Goal: Task Accomplishment & Management: Manage account settings

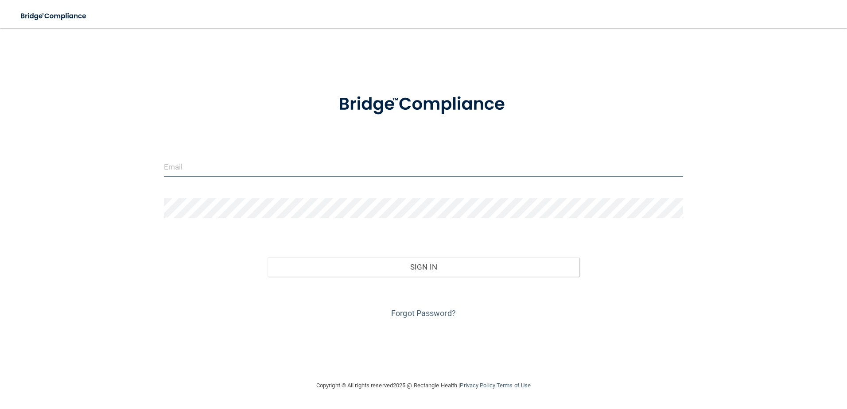
type input "[PERSON_NAME][EMAIL_ADDRESS][DOMAIN_NAME]"
click at [250, 173] on input "[PERSON_NAME][EMAIL_ADDRESS][DOMAIN_NAME]" at bounding box center [424, 167] width 520 height 20
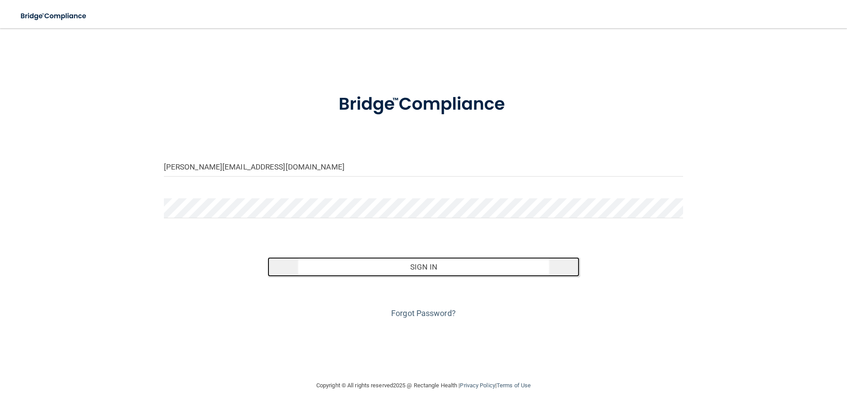
click at [425, 276] on button "Sign In" at bounding box center [424, 266] width 312 height 19
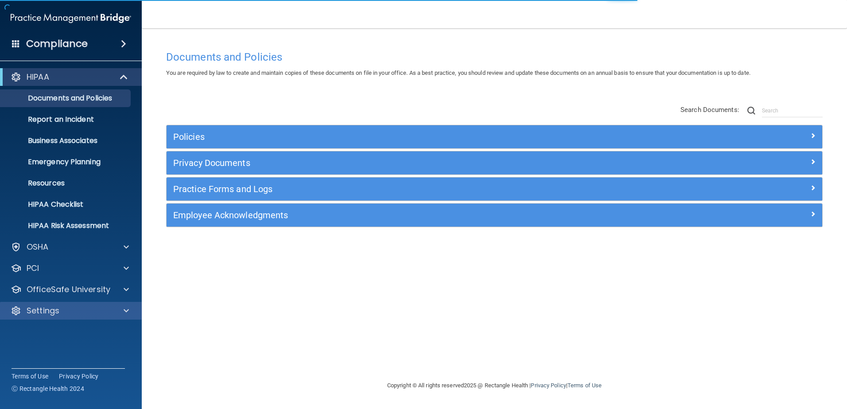
click at [115, 318] on div "Settings" at bounding box center [71, 311] width 142 height 18
click at [103, 316] on div "Settings" at bounding box center [71, 311] width 142 height 18
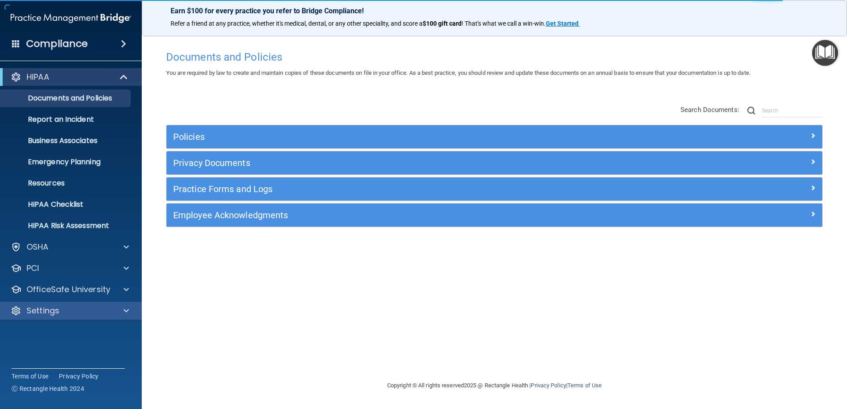
click at [138, 311] on div "Settings" at bounding box center [71, 311] width 142 height 18
click at [127, 310] on span at bounding box center [126, 311] width 5 height 11
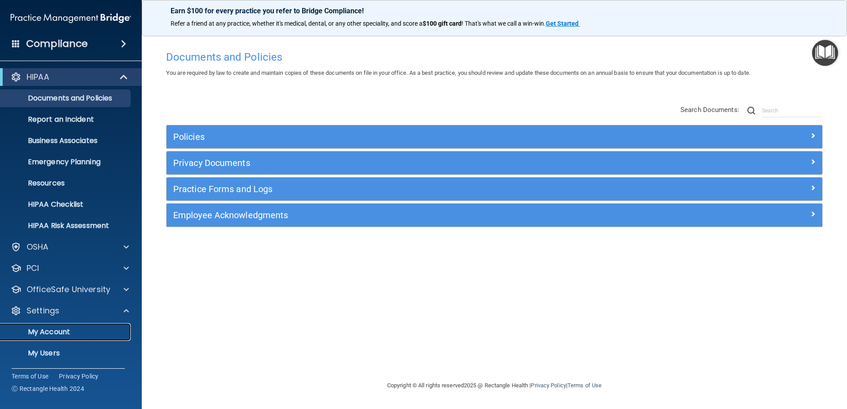
click at [54, 331] on p "My Account" at bounding box center [66, 332] width 121 height 9
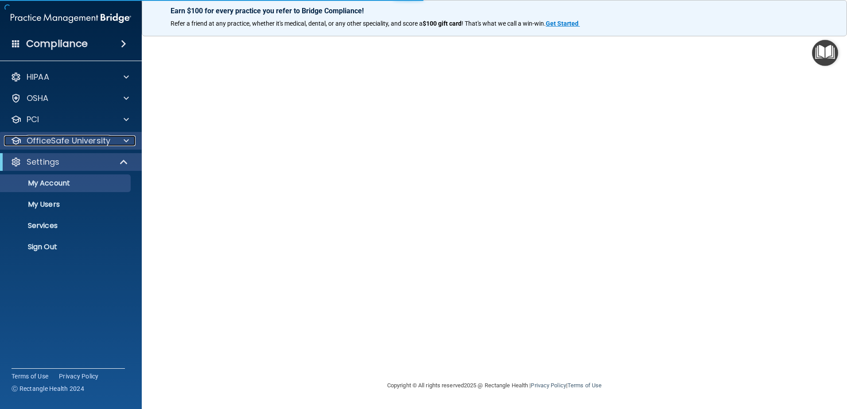
click at [120, 136] on div at bounding box center [125, 141] width 22 height 11
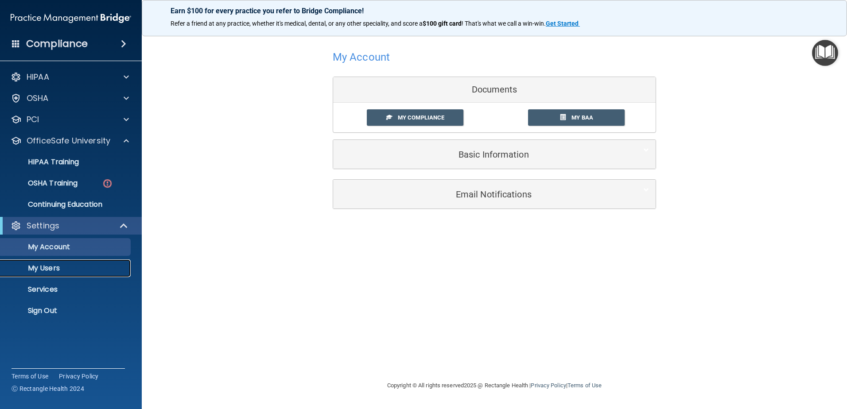
click at [70, 268] on p "My Users" at bounding box center [66, 268] width 121 height 9
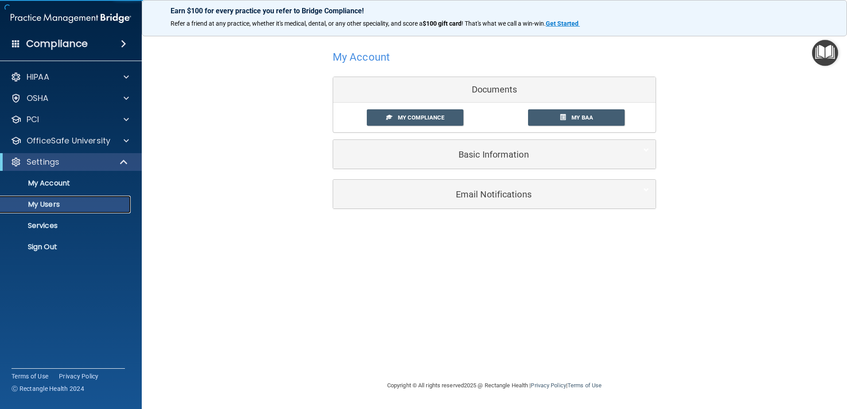
select select "20"
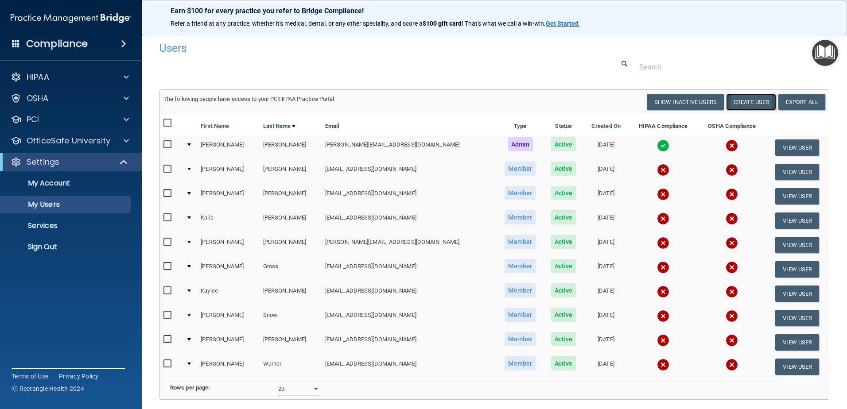
click at [736, 109] on button "Create User" at bounding box center [751, 102] width 50 height 16
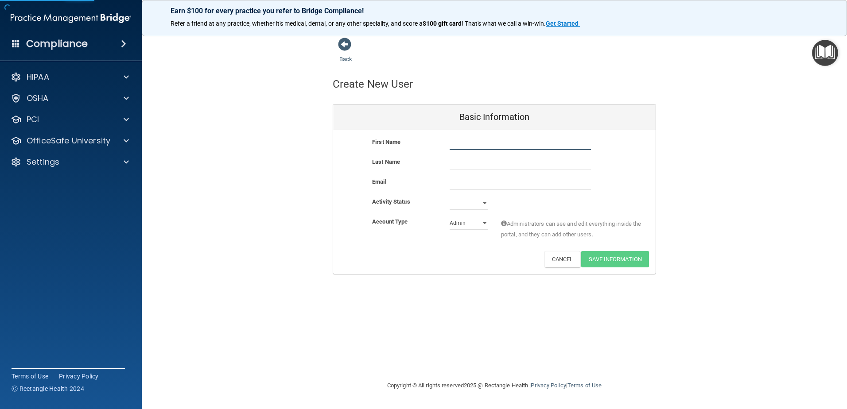
click at [454, 143] on input "text" at bounding box center [520, 143] width 141 height 13
type input "[PERSON_NAME]"
click at [468, 205] on select "Active Inactive" at bounding box center [469, 203] width 38 height 13
select select "active"
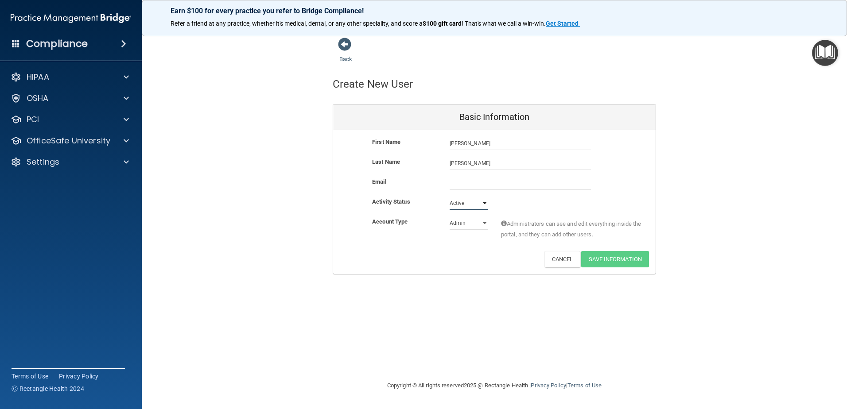
click at [450, 197] on select "Active Inactive" at bounding box center [469, 203] width 38 height 13
click at [474, 223] on select "Admin Member" at bounding box center [469, 223] width 38 height 13
select select "practice_member"
click at [450, 217] on select "Admin Member" at bounding box center [469, 223] width 38 height 13
click at [489, 179] on input "email" at bounding box center [520, 183] width 141 height 13
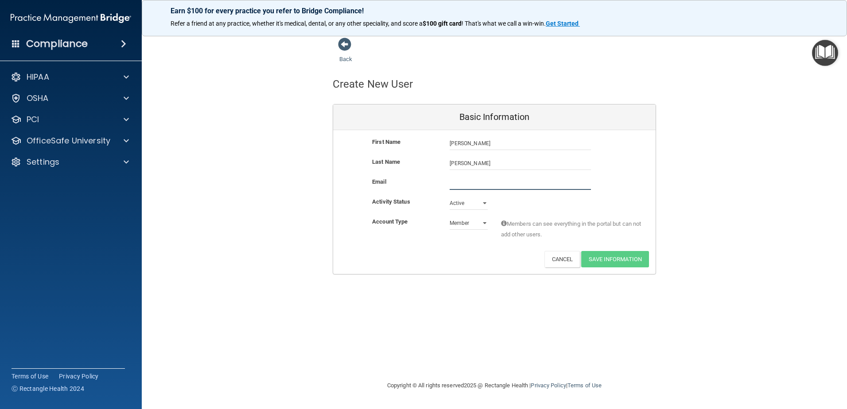
type input "B"
type input "[EMAIL_ADDRESS][DOMAIN_NAME]"
click at [642, 261] on button "Save Information" at bounding box center [615, 259] width 68 height 16
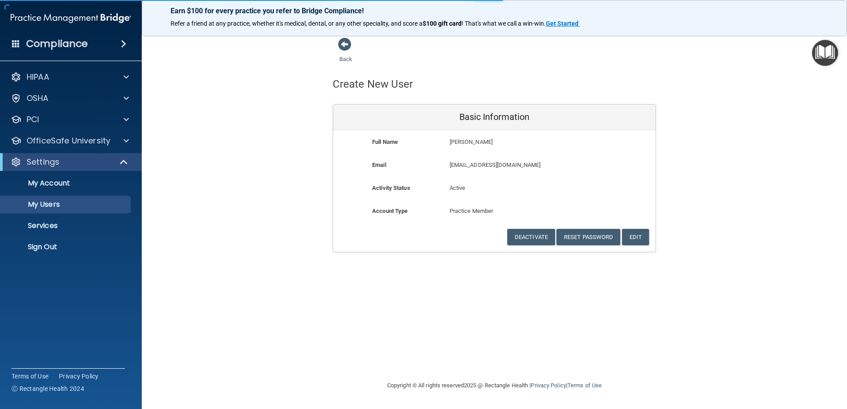
select select "20"
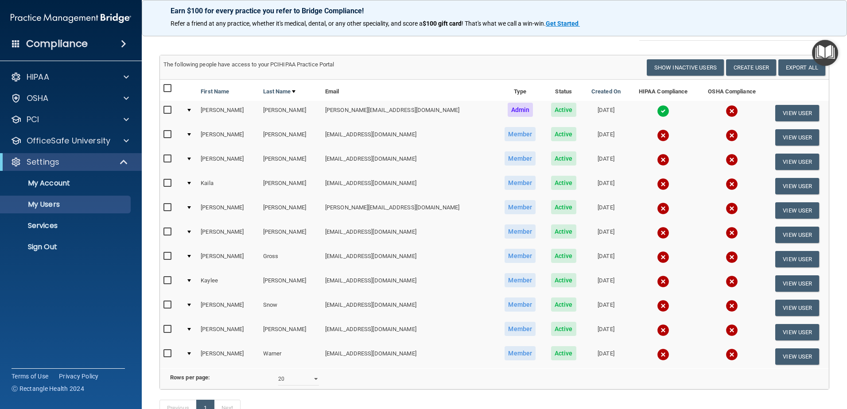
scroll to position [89, 0]
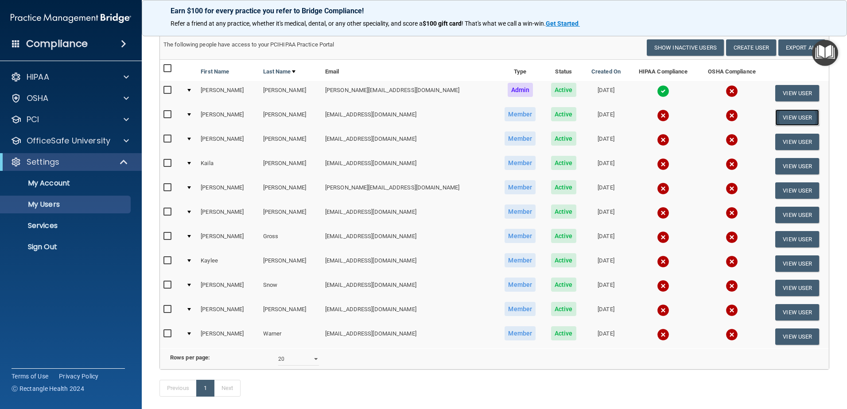
click at [779, 120] on button "View User" at bounding box center [797, 117] width 44 height 16
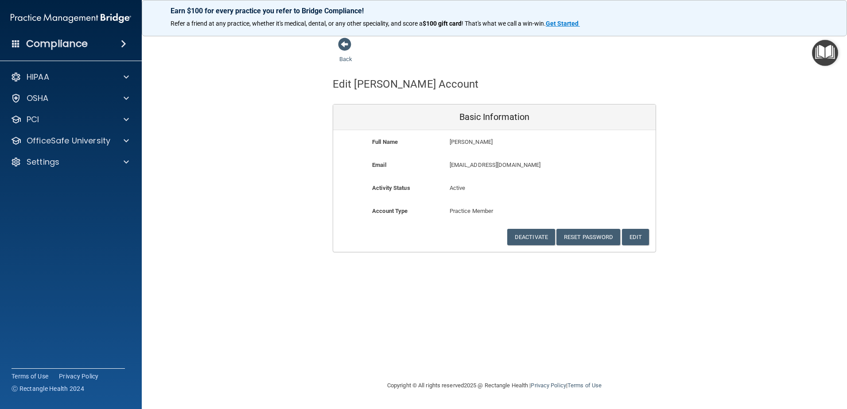
click at [347, 54] on div "Back" at bounding box center [360, 50] width 54 height 27
click at [343, 43] on span at bounding box center [344, 44] width 13 height 13
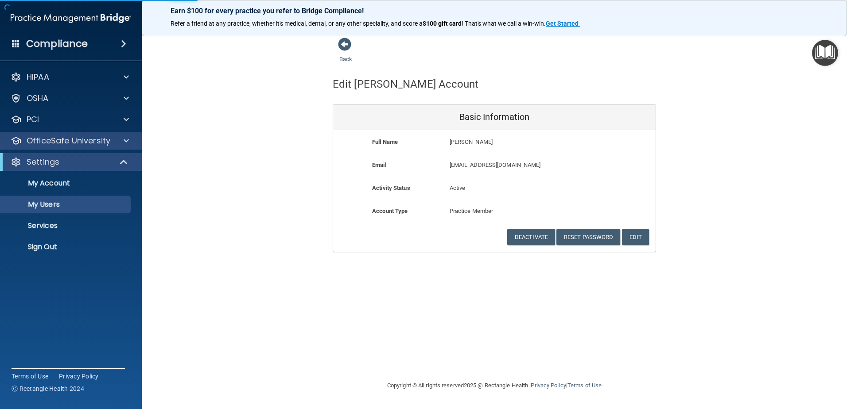
click at [110, 135] on div "OfficeSafe University" at bounding box center [71, 141] width 142 height 18
select select "20"
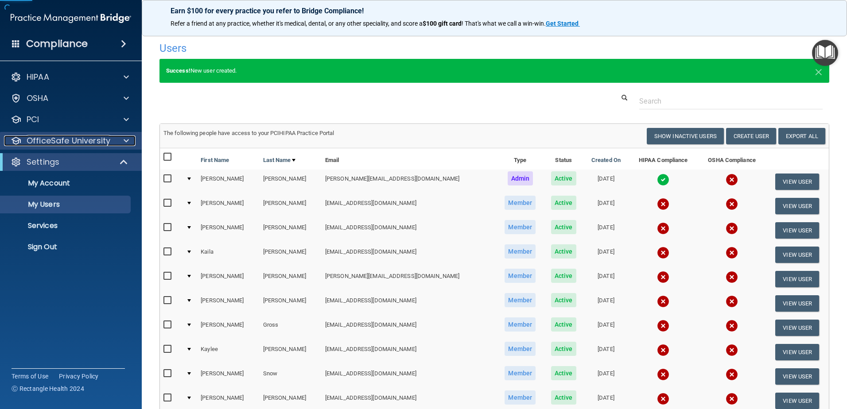
click at [97, 138] on p "OfficeSafe University" at bounding box center [69, 141] width 84 height 11
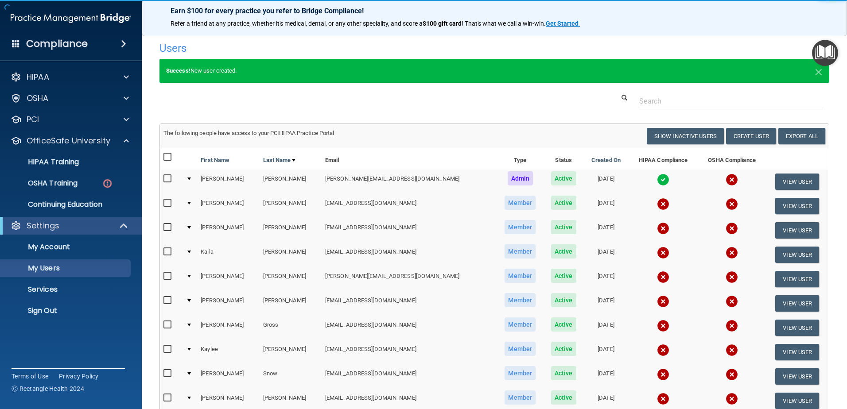
click at [69, 171] on ul "HIPAA Training OSHA Training Continuing Education" at bounding box center [71, 182] width 160 height 64
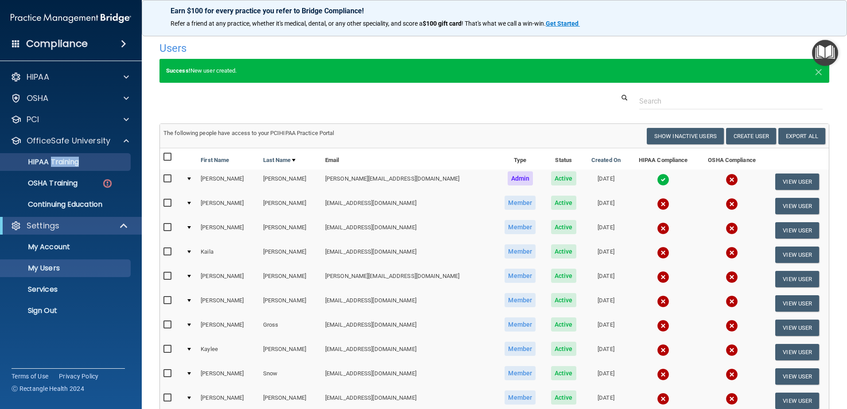
drag, startPoint x: 69, startPoint y: 171, endPoint x: 74, endPoint y: 169, distance: 5.2
click at [74, 169] on ul "HIPAA Training OSHA Training Continuing Education" at bounding box center [71, 182] width 160 height 64
click at [75, 167] on link "HIPAA Training" at bounding box center [61, 162] width 140 height 18
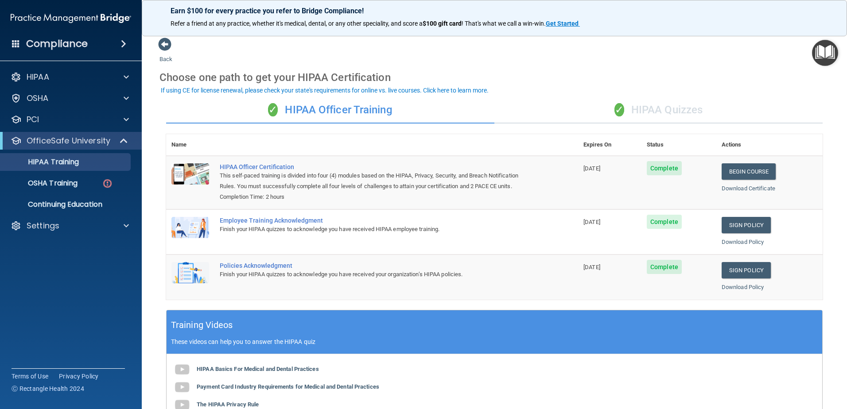
click at [638, 101] on div "✓ HIPAA Quizzes" at bounding box center [658, 110] width 328 height 27
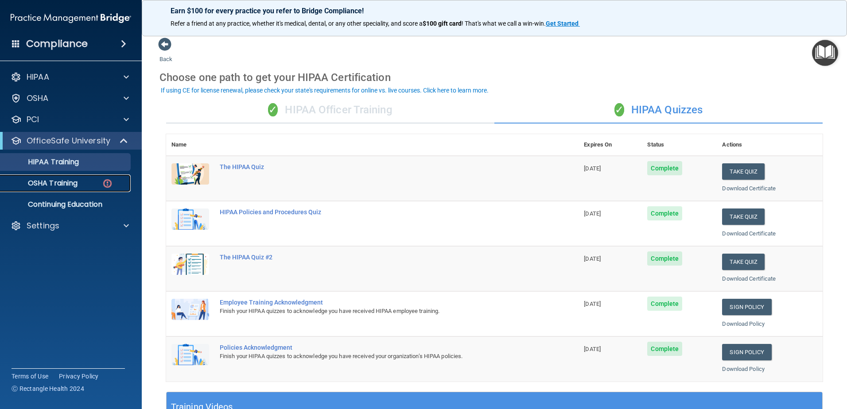
click at [71, 179] on p "OSHA Training" at bounding box center [42, 183] width 72 height 9
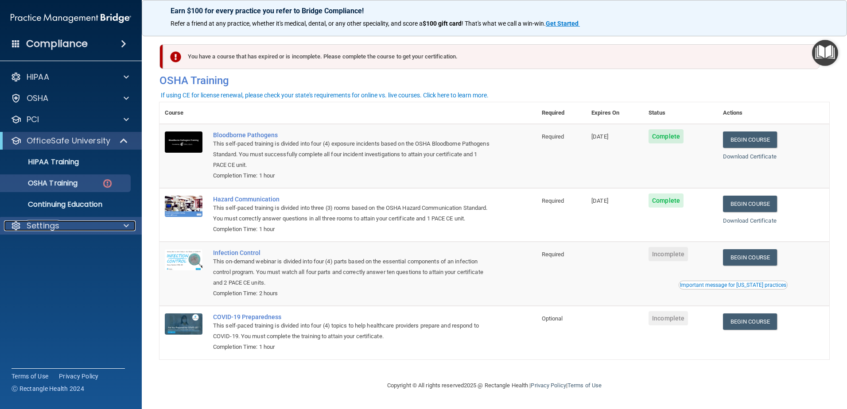
click at [81, 222] on div "Settings" at bounding box center [59, 226] width 110 height 11
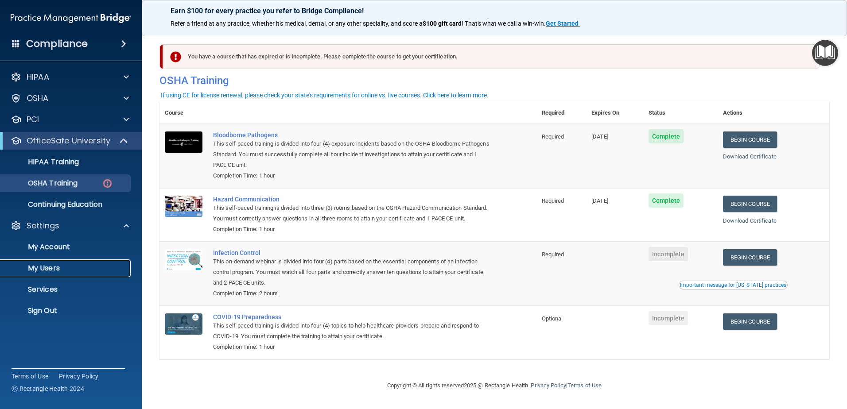
click at [63, 263] on link "My Users" at bounding box center [61, 269] width 140 height 18
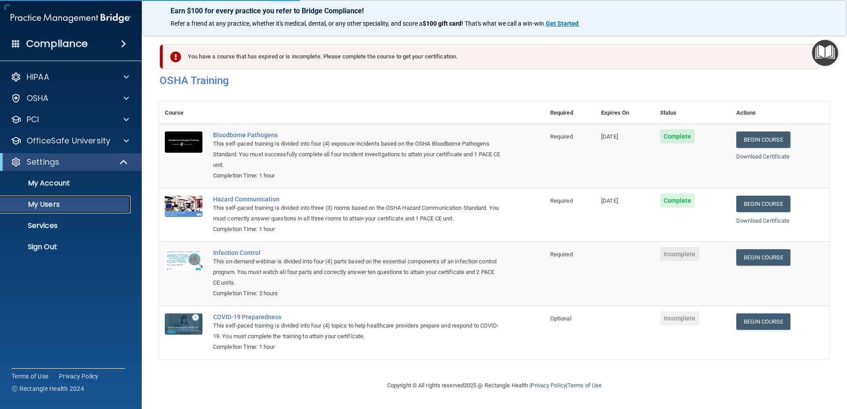
select select "20"
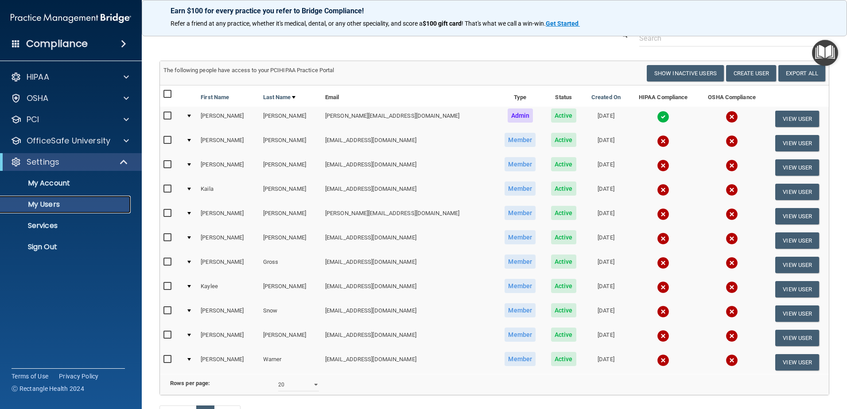
scroll to position [44, 0]
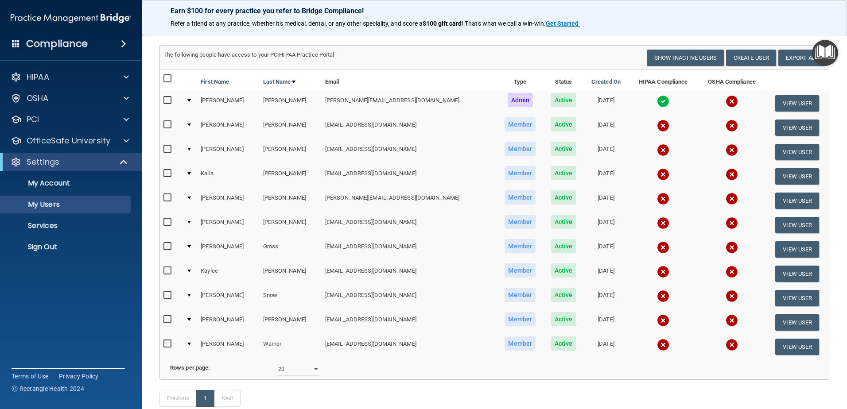
click at [96, 150] on div "HIPAA Documents and Policies Report an Incident Business Associates Emergency P…" at bounding box center [71, 164] width 142 height 198
click at [102, 143] on p "OfficeSafe University" at bounding box center [69, 141] width 84 height 11
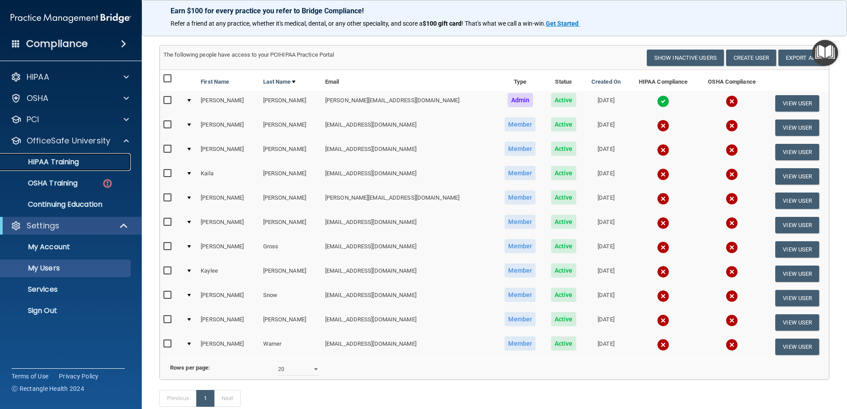
click at [90, 165] on div "HIPAA Training" at bounding box center [66, 162] width 121 height 9
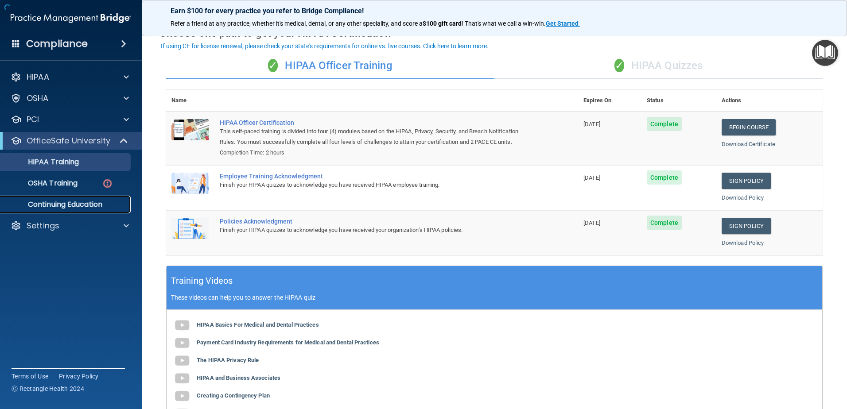
click at [79, 196] on link "Continuing Education" at bounding box center [61, 205] width 140 height 18
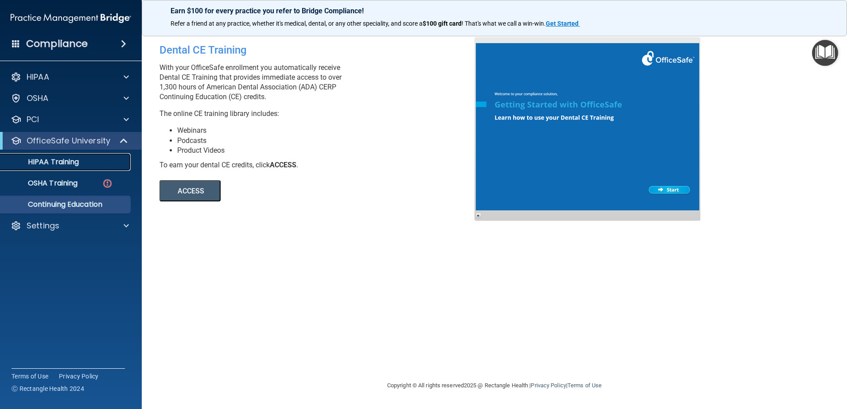
click at [84, 164] on div "HIPAA Training" at bounding box center [66, 162] width 121 height 9
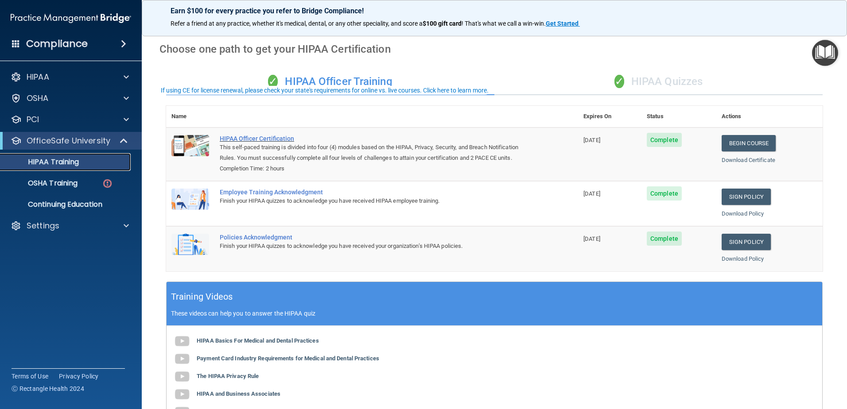
scroll to position [44, 0]
